Goal: Task Accomplishment & Management: Use online tool/utility

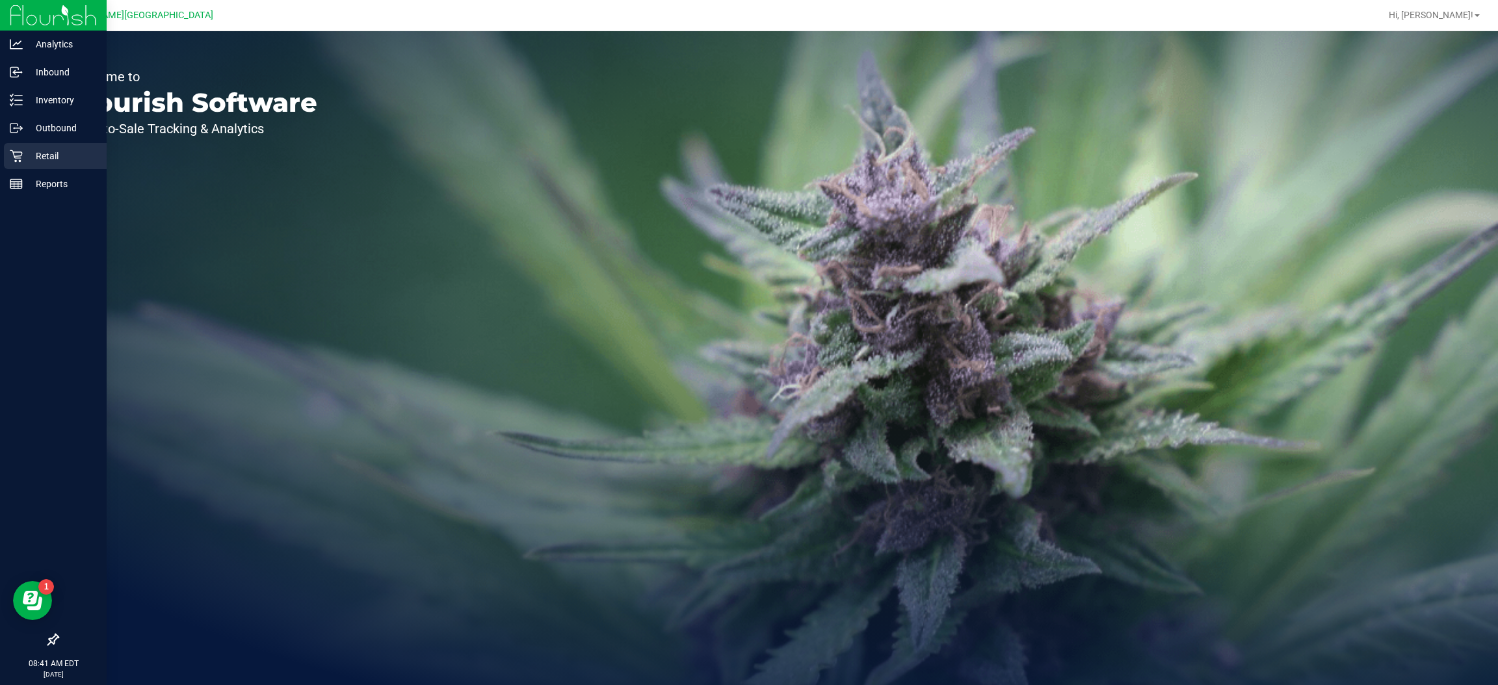
click at [52, 162] on p "Retail" at bounding box center [62, 156] width 78 height 16
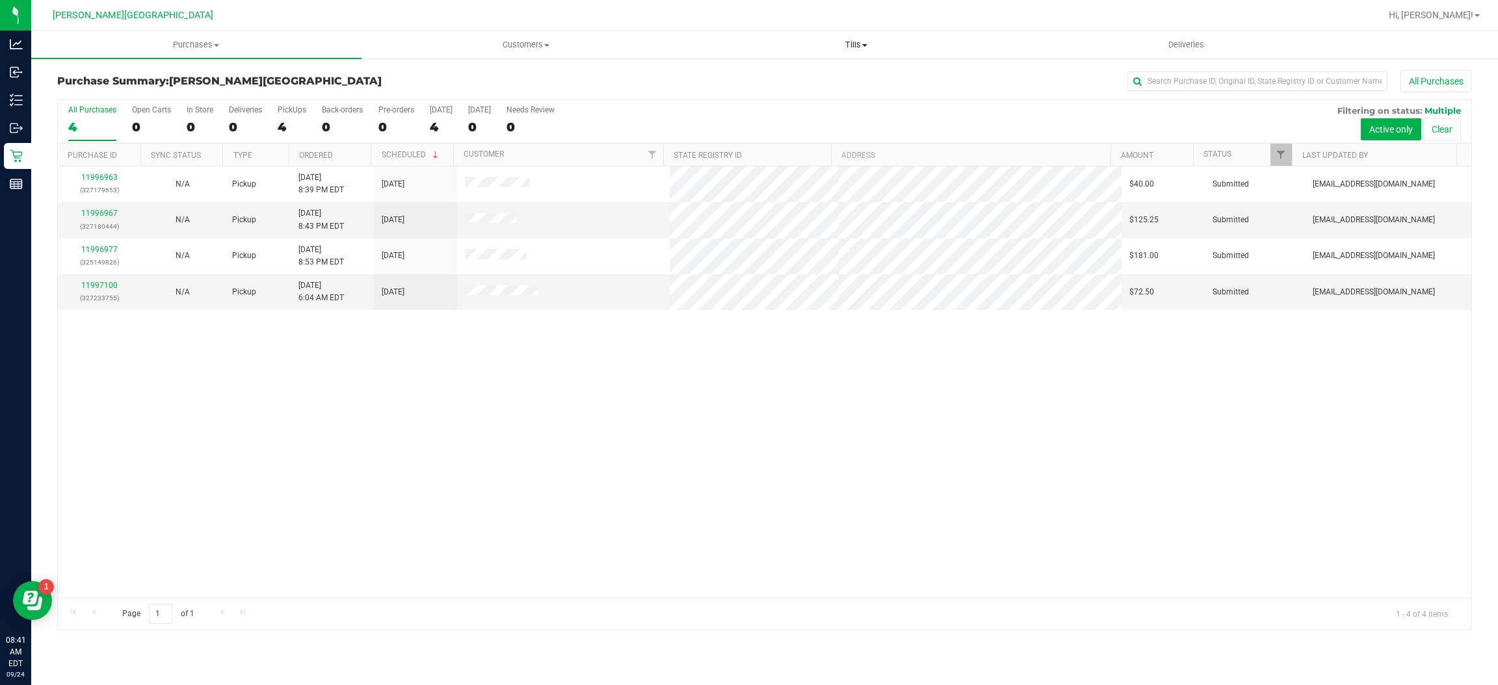
click at [844, 42] on span "Tills" at bounding box center [856, 45] width 329 height 12
click at [767, 76] on span "Manage tills" at bounding box center [735, 78] width 88 height 11
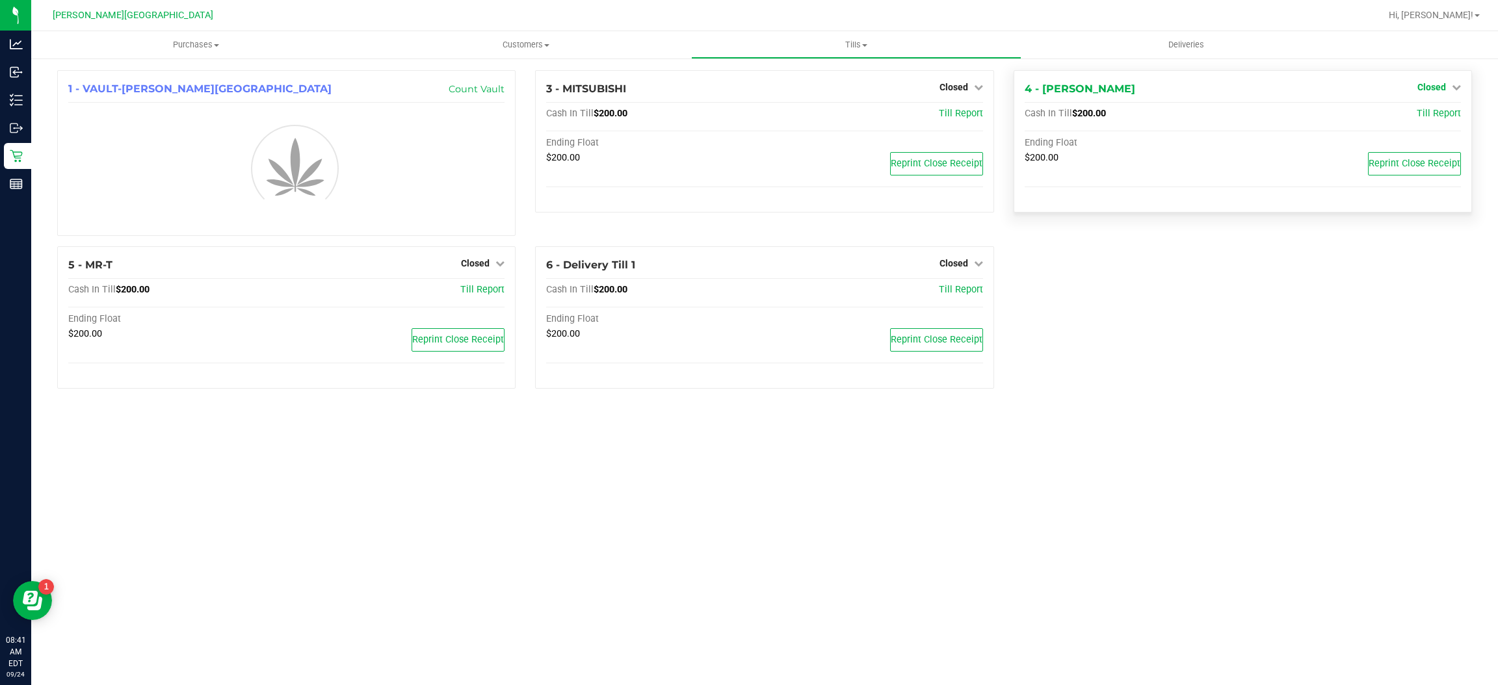
click at [1451, 89] on icon at bounding box center [1455, 87] width 9 height 9
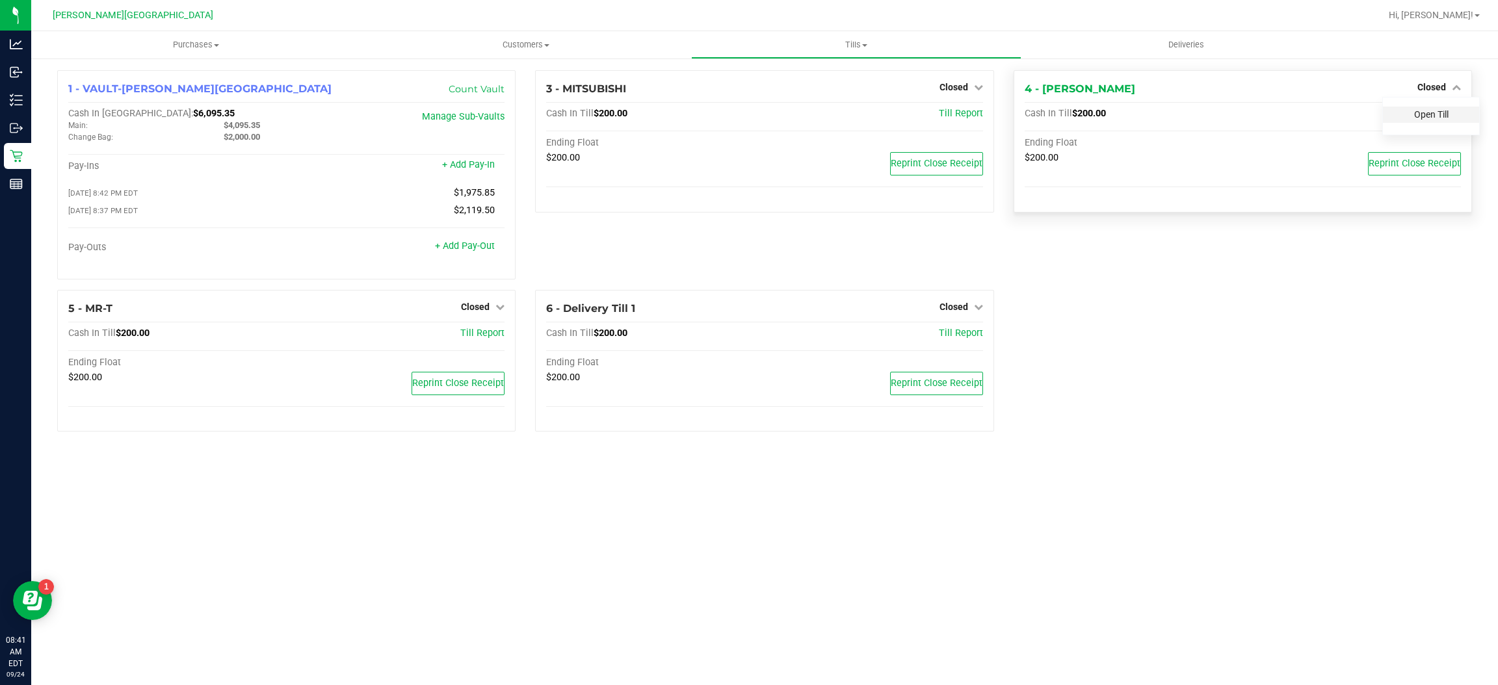
click at [1433, 112] on link "Open Till" at bounding box center [1431, 114] width 34 height 10
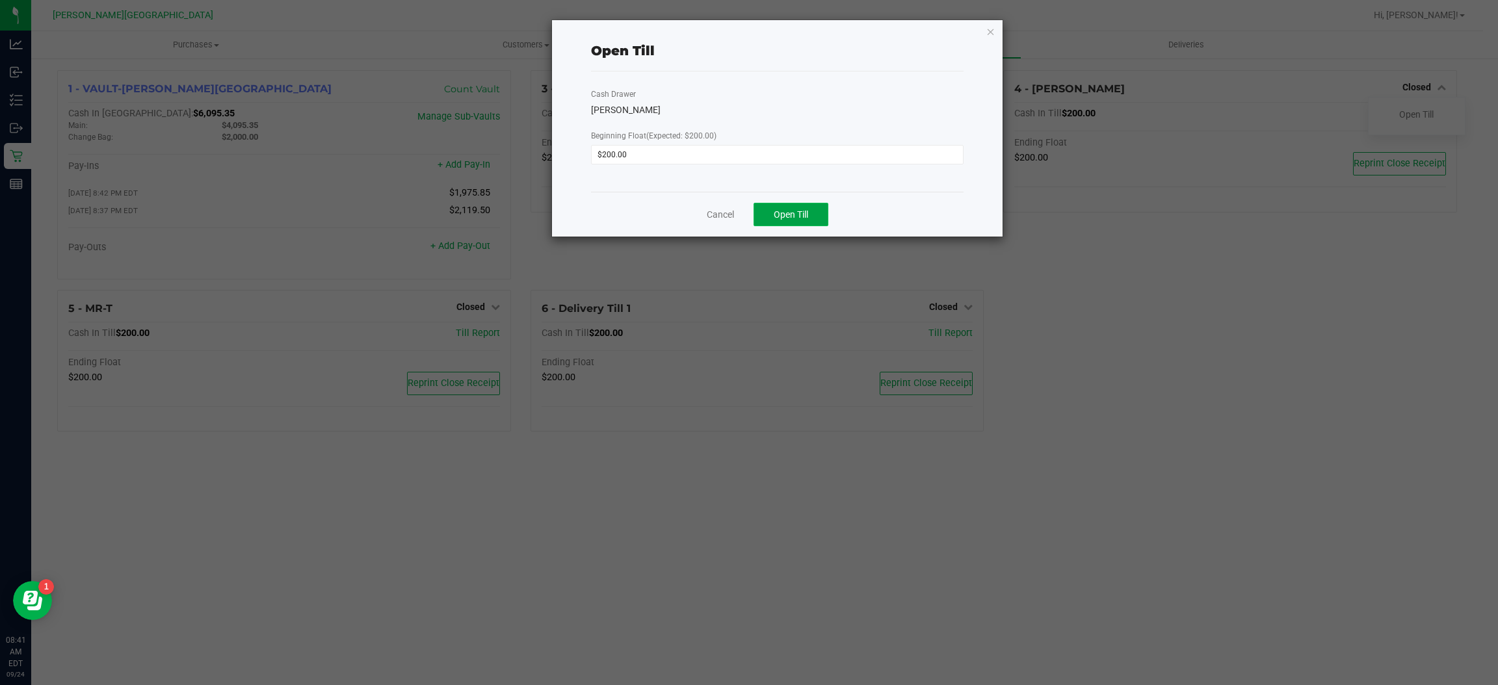
click at [806, 214] on span "Open Till" at bounding box center [790, 214] width 34 height 10
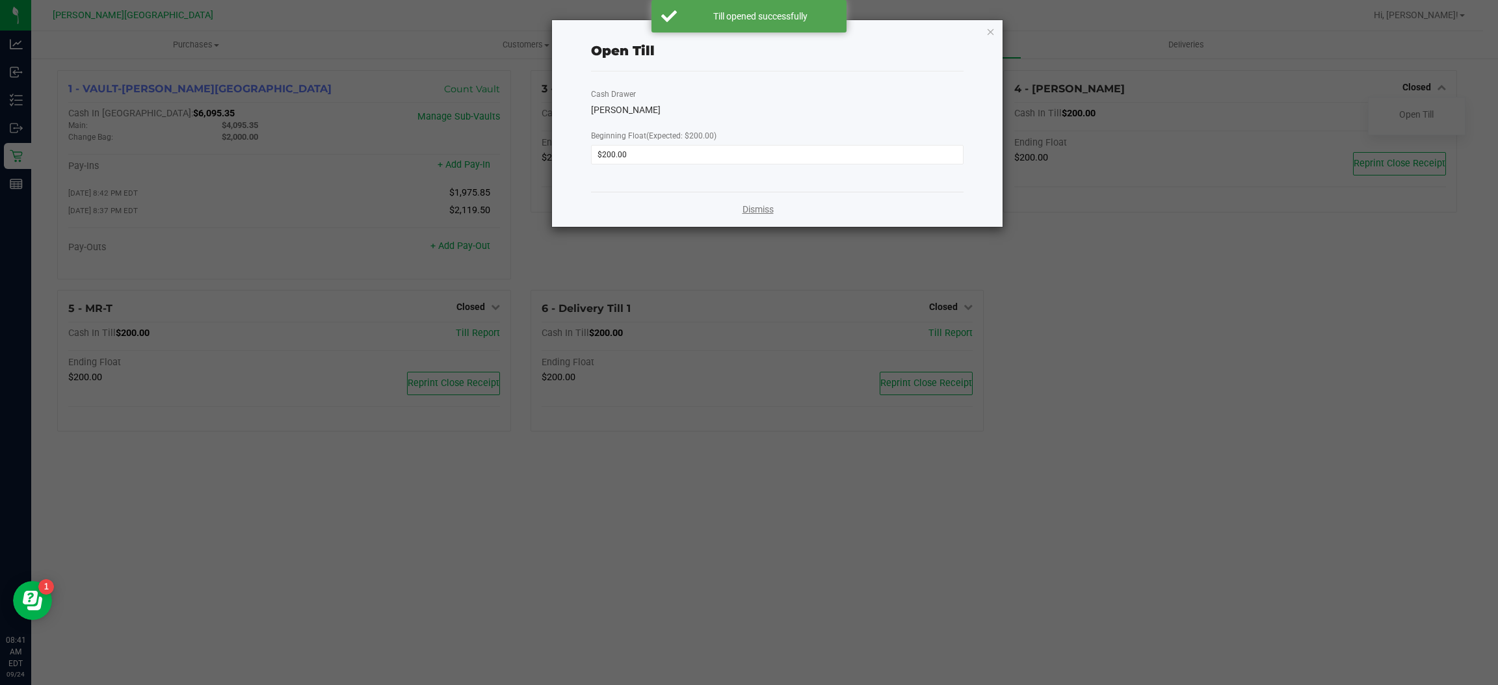
click at [749, 205] on link "Dismiss" at bounding box center [757, 210] width 31 height 14
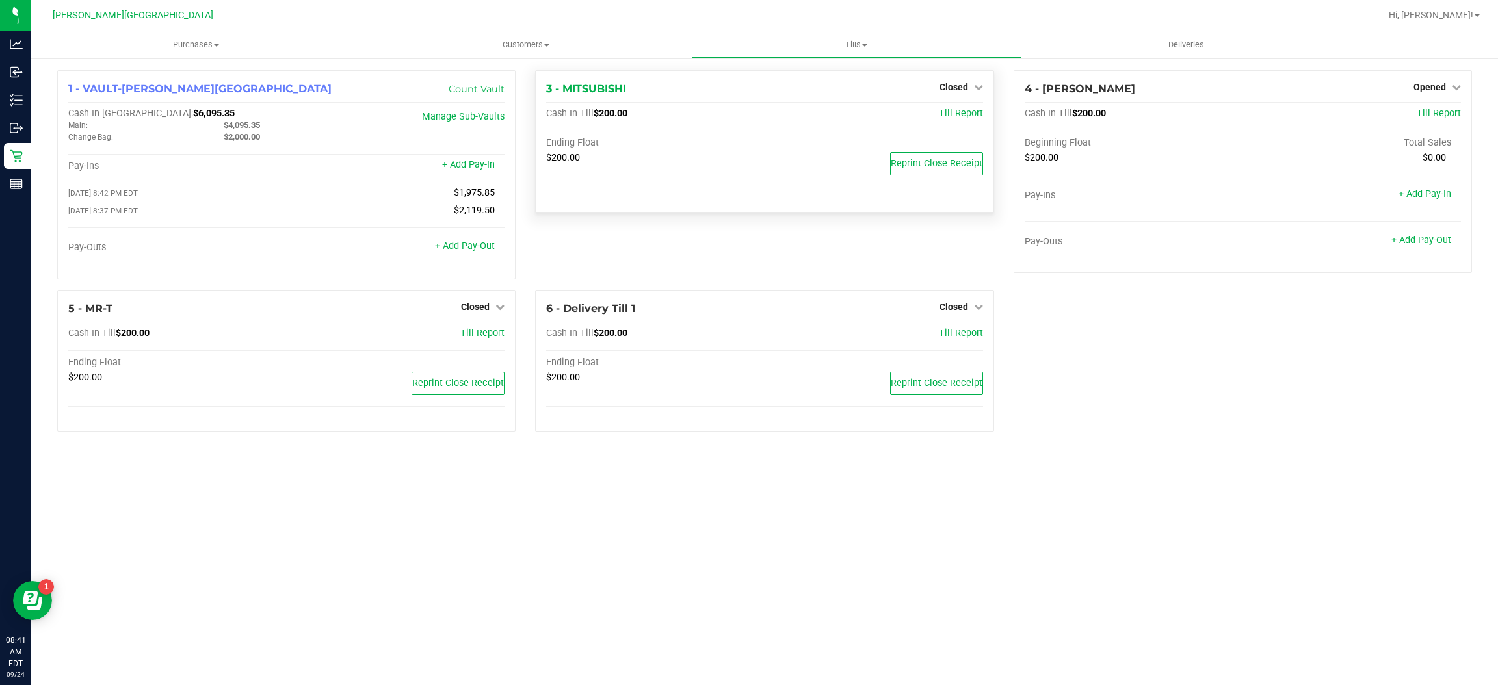
click at [960, 80] on div "Closed" at bounding box center [961, 87] width 44 height 16
click at [958, 89] on span "Closed" at bounding box center [953, 87] width 29 height 10
click at [955, 120] on div "Open Till" at bounding box center [953, 115] width 96 height 16
click at [956, 113] on link "Open Till" at bounding box center [953, 114] width 34 height 10
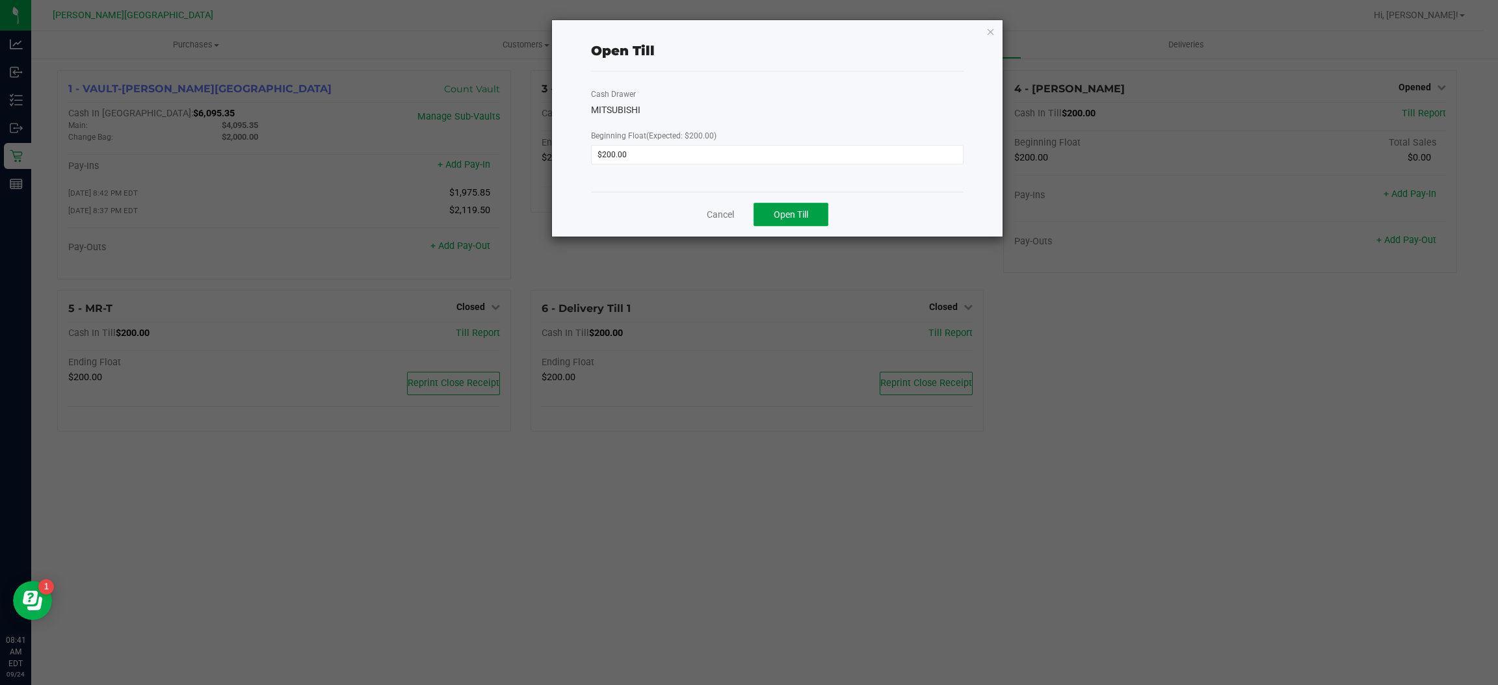
click at [787, 216] on span "Open Till" at bounding box center [790, 214] width 34 height 10
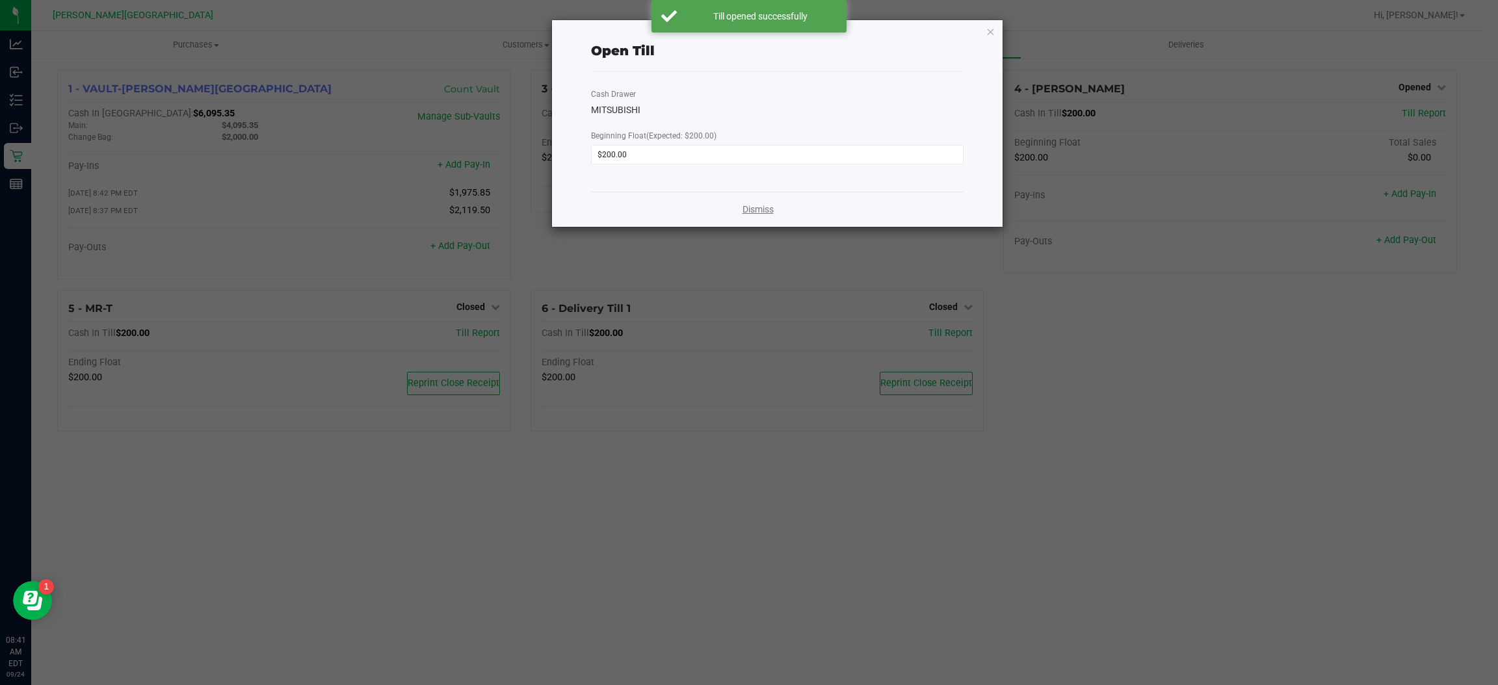
click at [764, 205] on link "Dismiss" at bounding box center [757, 210] width 31 height 14
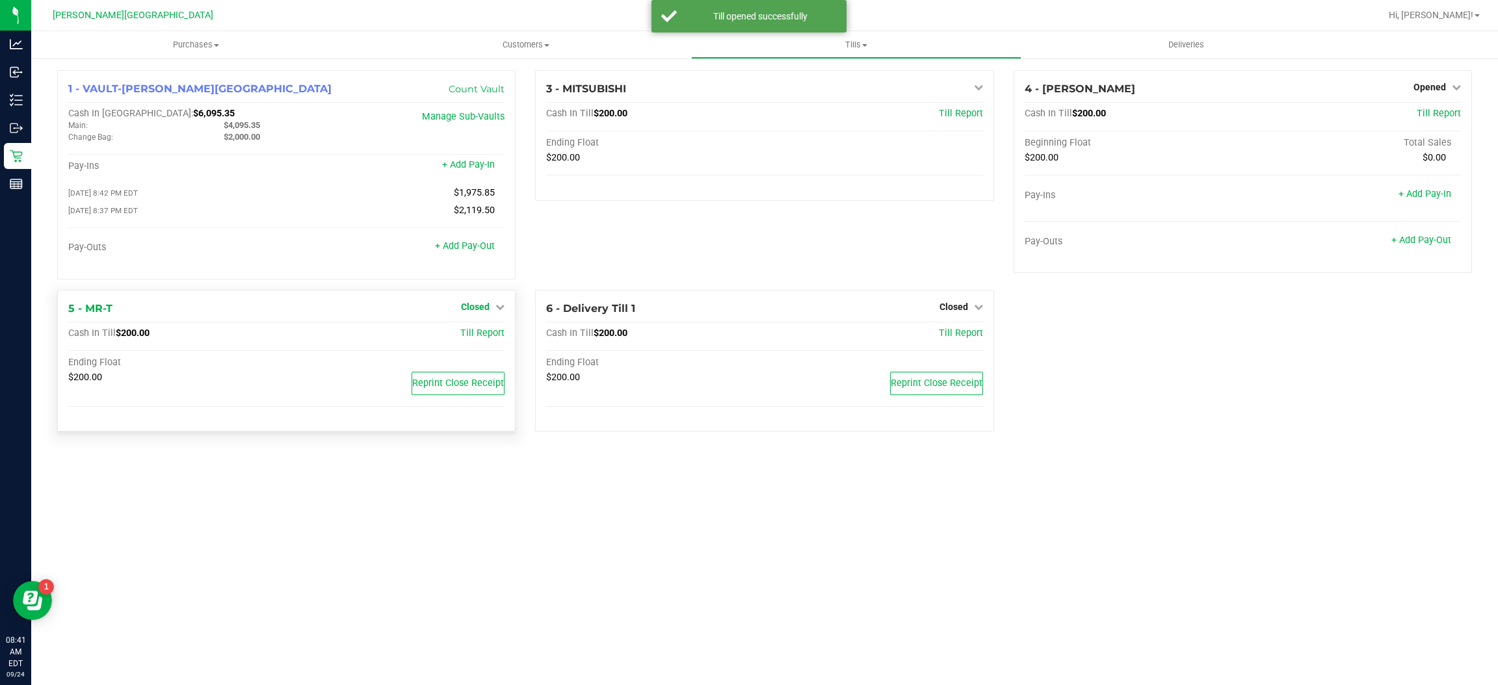
click at [487, 307] on span "Closed" at bounding box center [475, 307] width 29 height 10
click at [489, 341] on div "Open Till" at bounding box center [475, 334] width 96 height 16
click at [490, 333] on link "Open Till" at bounding box center [475, 333] width 34 height 10
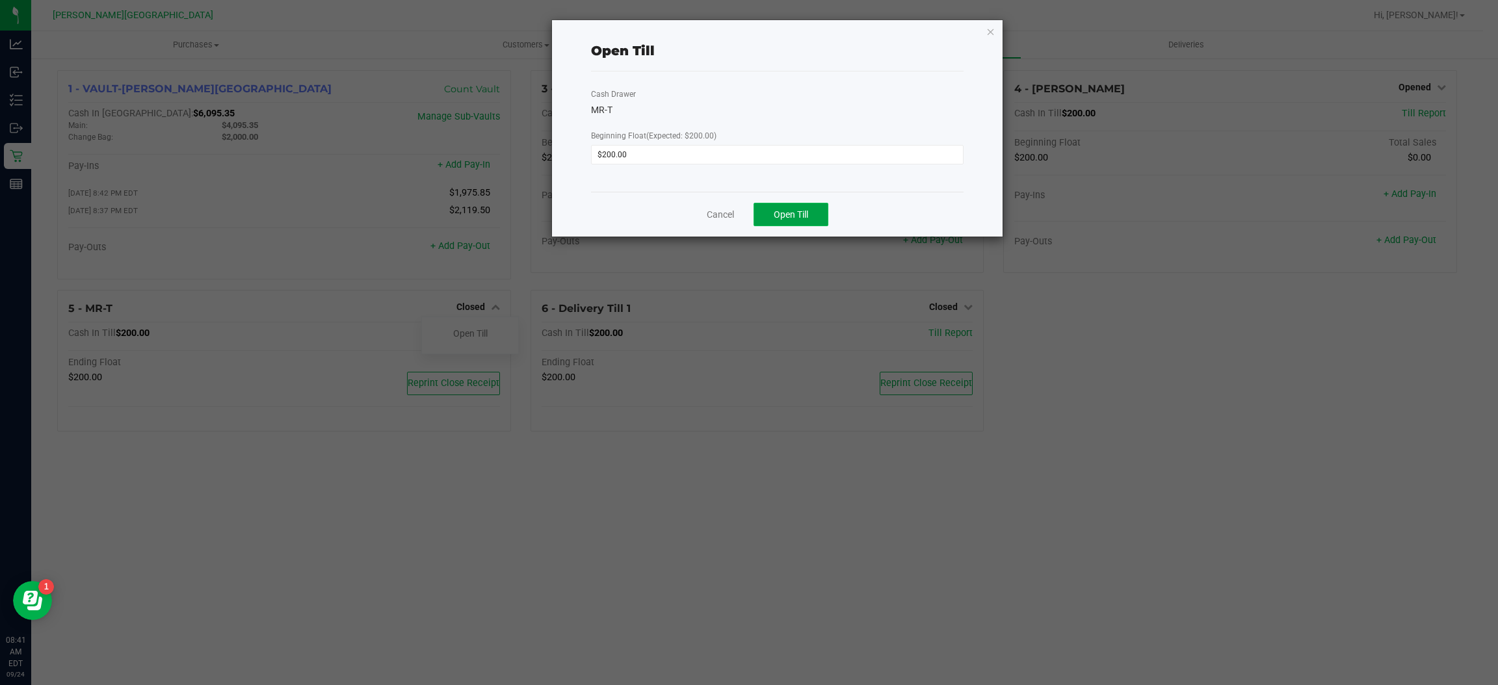
click at [813, 217] on button "Open Till" at bounding box center [790, 214] width 75 height 23
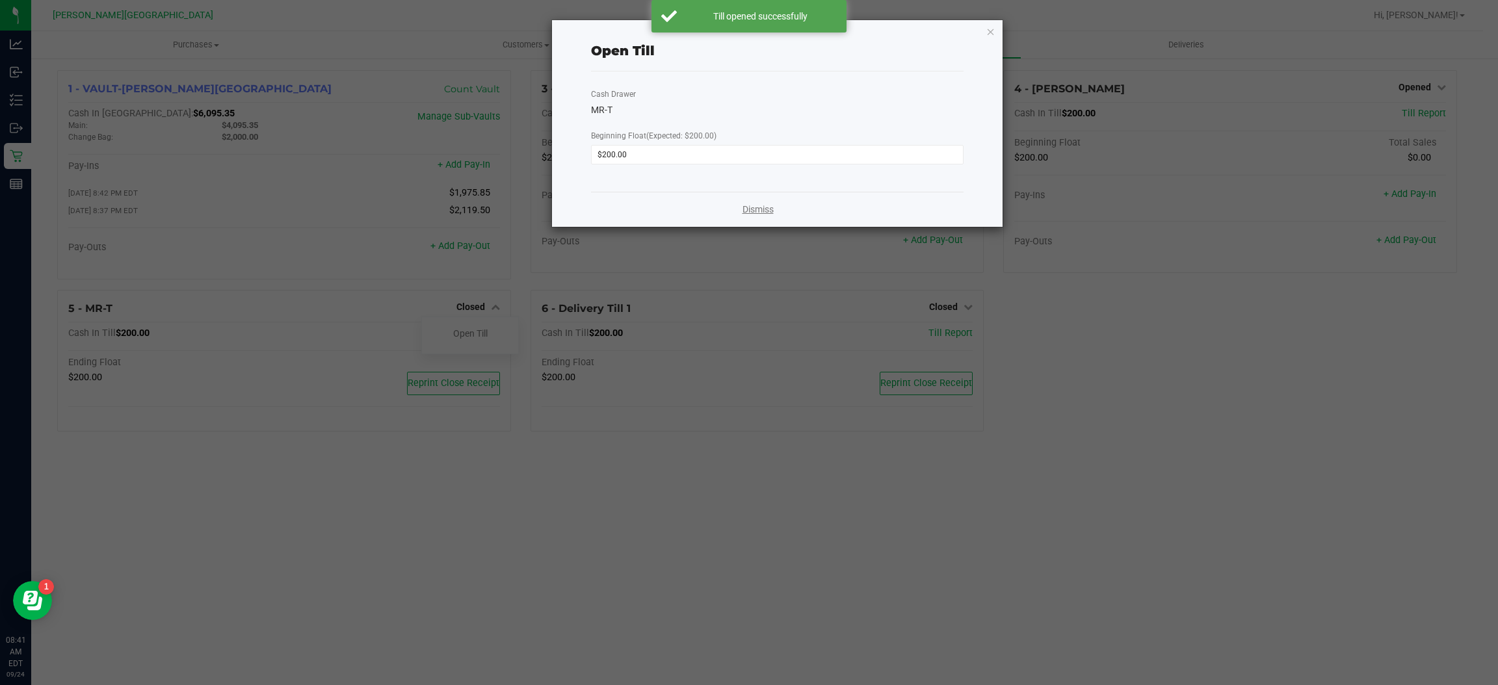
click at [754, 206] on link "Dismiss" at bounding box center [757, 210] width 31 height 14
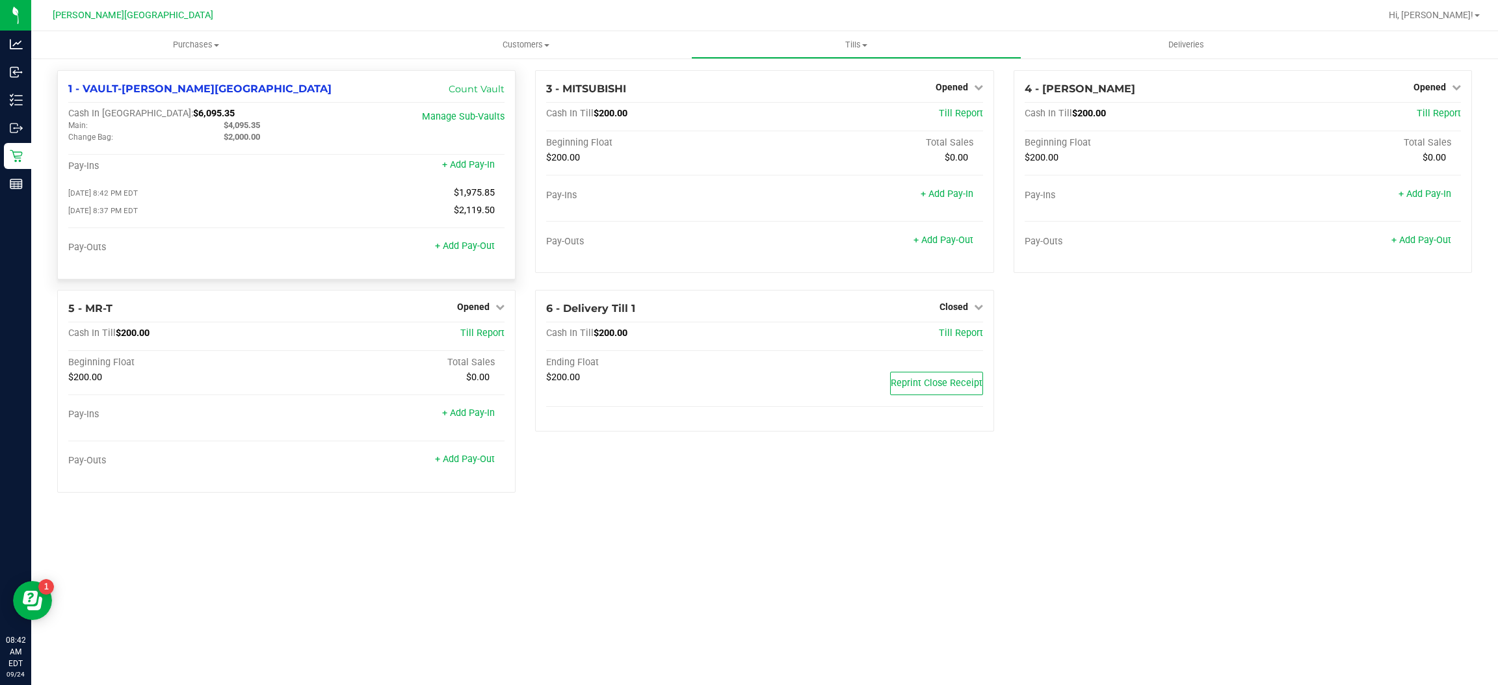
drag, startPoint x: 270, startPoint y: 123, endPoint x: 228, endPoint y: 124, distance: 42.3
click at [228, 124] on div "$4,095.35" at bounding box center [291, 126] width 155 height 12
copy span "4,095.35"
click at [193, 111] on div "Cash In Vault: $6,095.35" at bounding box center [213, 114] width 291 height 12
drag, startPoint x: 193, startPoint y: 111, endPoint x: 147, endPoint y: 117, distance: 46.5
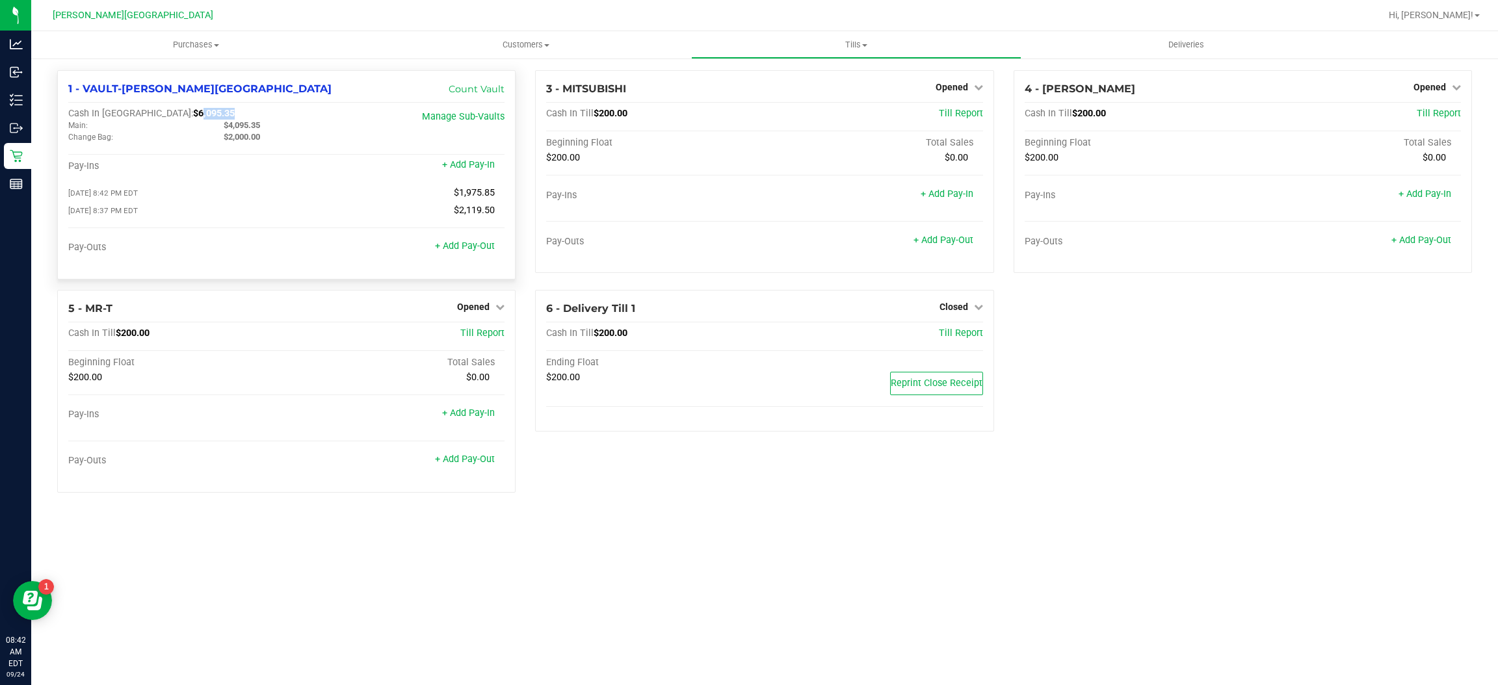
click at [147, 117] on div "Cash In Vault: $6,095.35" at bounding box center [213, 114] width 291 height 12
copy span "6,095.35"
